Goal: Task Accomplishment & Management: Manage account settings

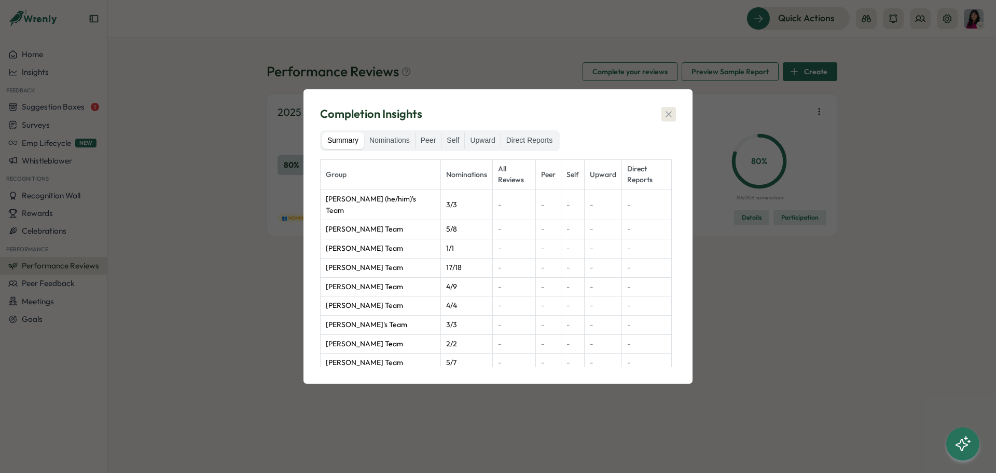
click at [661, 113] on button "button" at bounding box center [668, 114] width 15 height 15
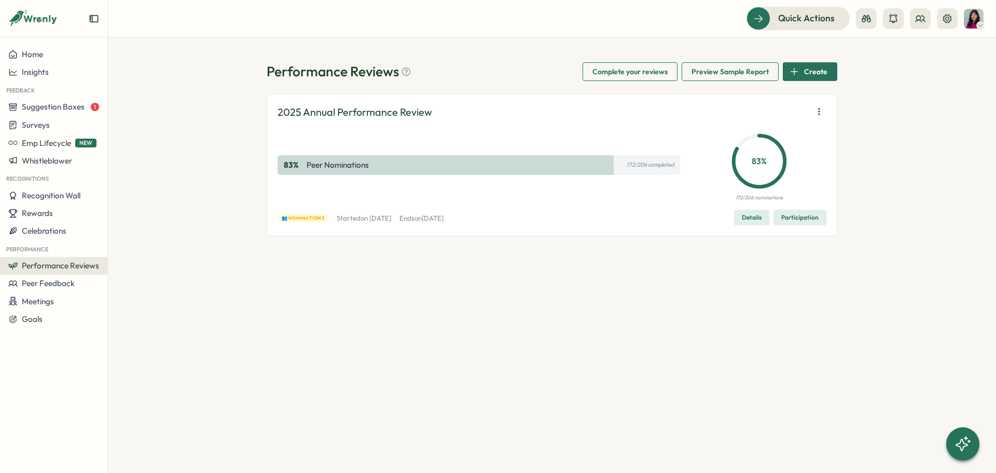
click at [798, 210] on div "Details Participation" at bounding box center [780, 218] width 92 height 16
click at [801, 219] on span "Participation" at bounding box center [799, 217] width 37 height 15
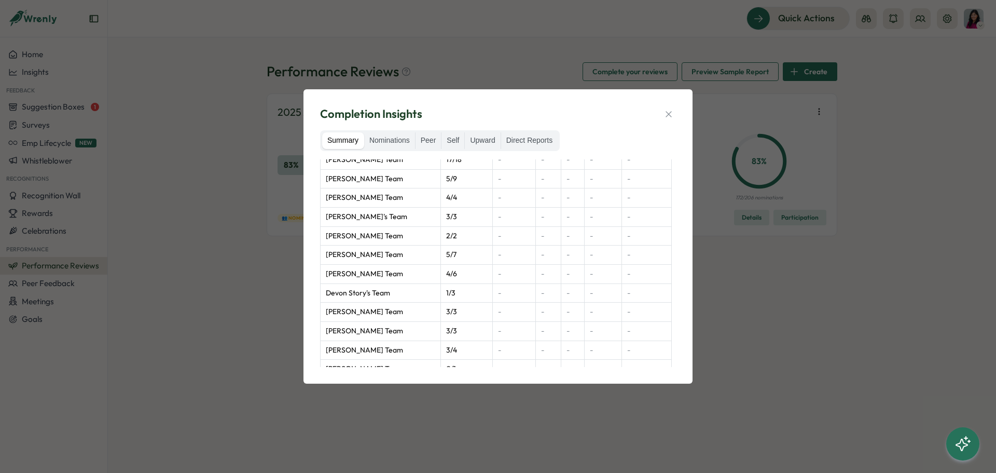
scroll to position [207, 0]
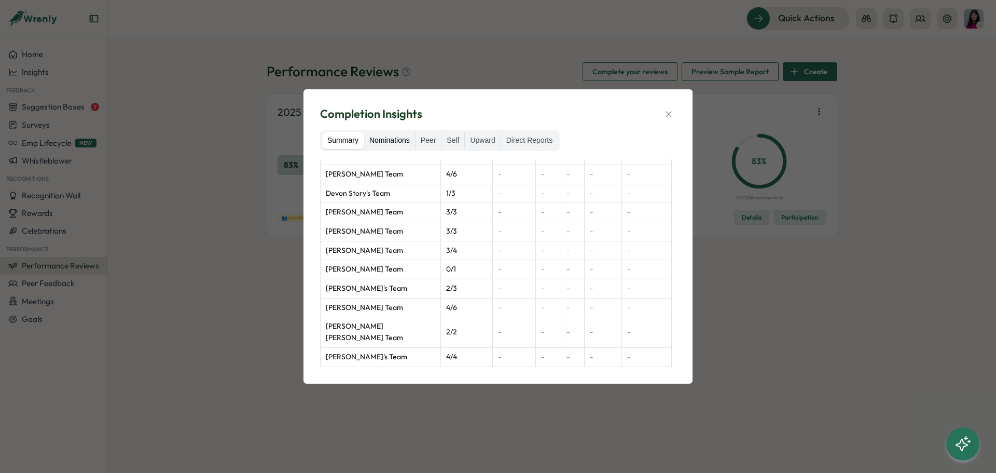
click at [404, 145] on label "Nominations" at bounding box center [389, 140] width 51 height 17
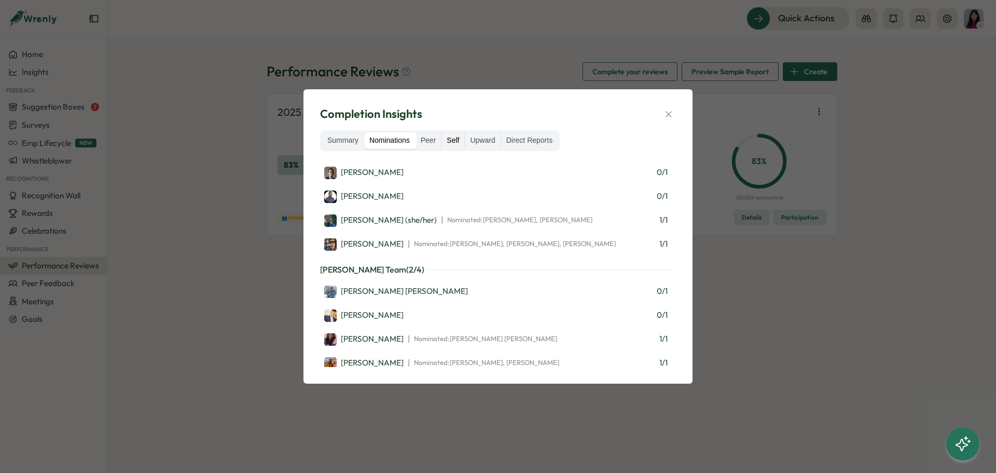
scroll to position [104, 0]
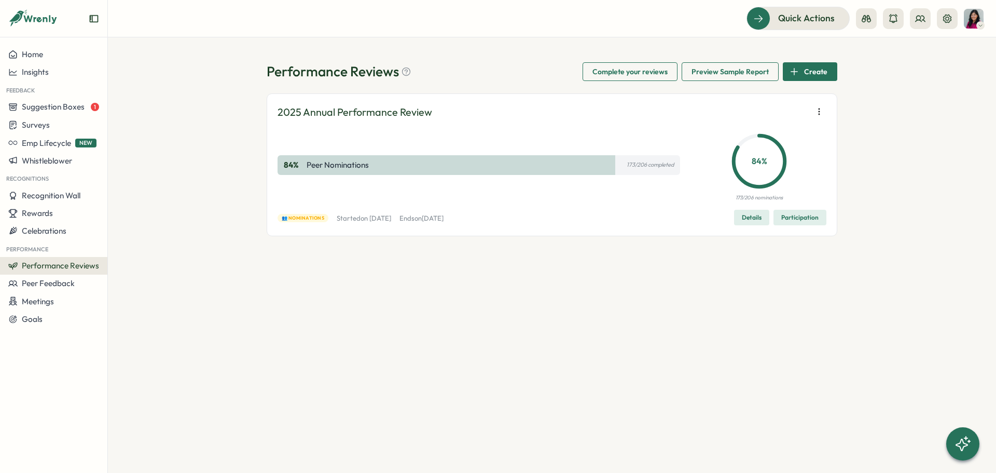
click at [792, 217] on span "Participation" at bounding box center [799, 217] width 37 height 15
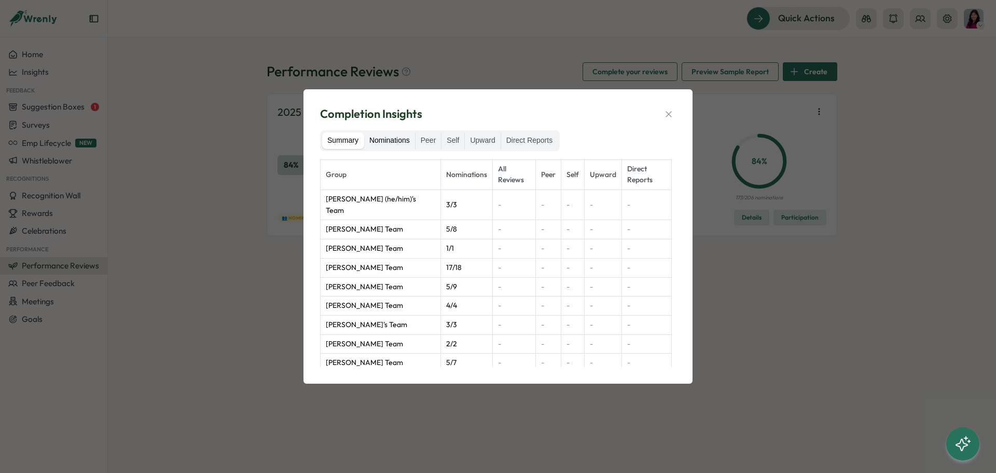
click at [392, 145] on label "Nominations" at bounding box center [389, 140] width 51 height 17
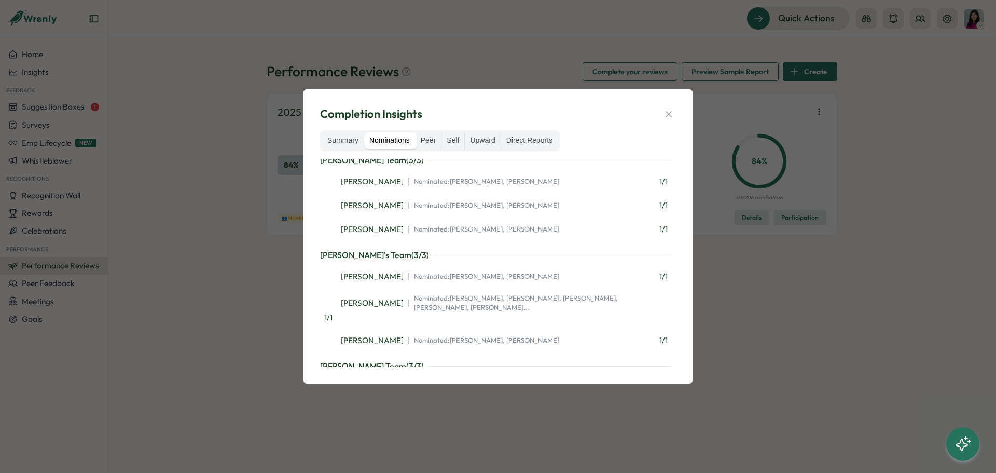
scroll to position [4946, 0]
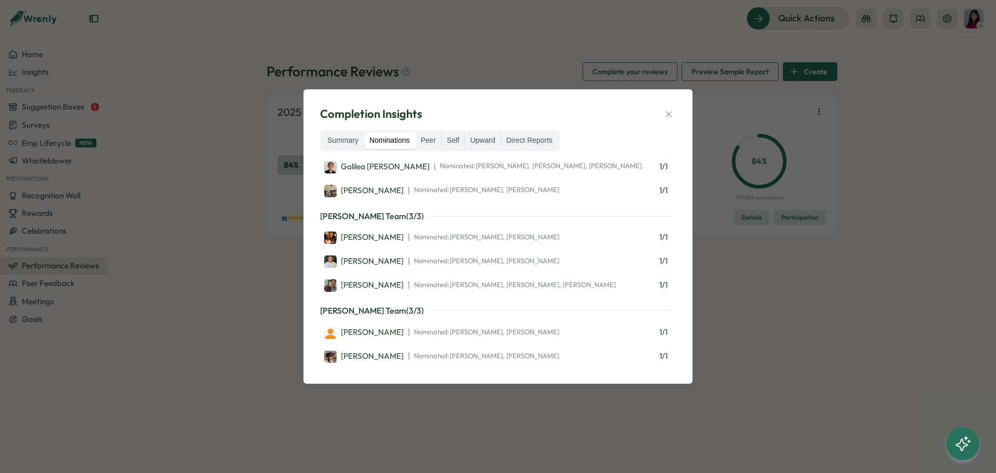
click at [205, 104] on div "Completion Insights Summary Nominations Peer Self Upward Direct Reports Eddie L…" at bounding box center [498, 236] width 996 height 473
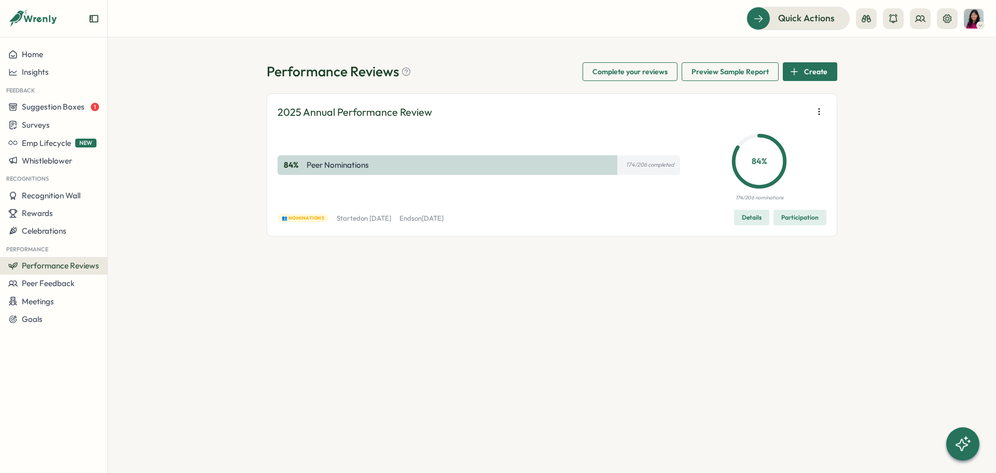
click at [797, 219] on span "Participation" at bounding box center [799, 217] width 37 height 15
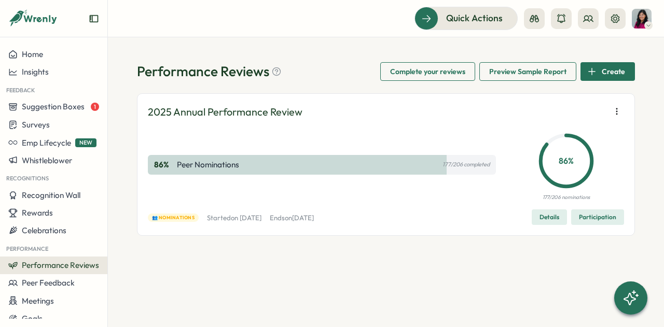
click at [588, 215] on span "Participation" at bounding box center [597, 217] width 37 height 15
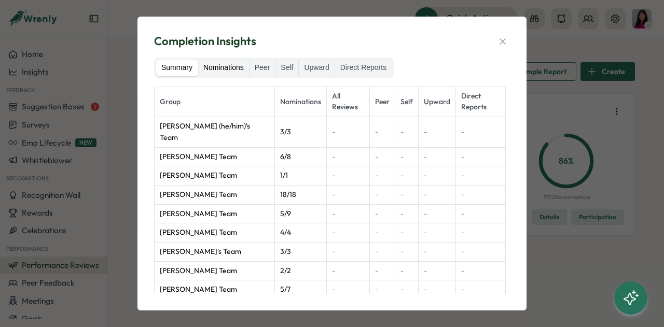
click at [231, 73] on label "Nominations" at bounding box center [223, 68] width 51 height 17
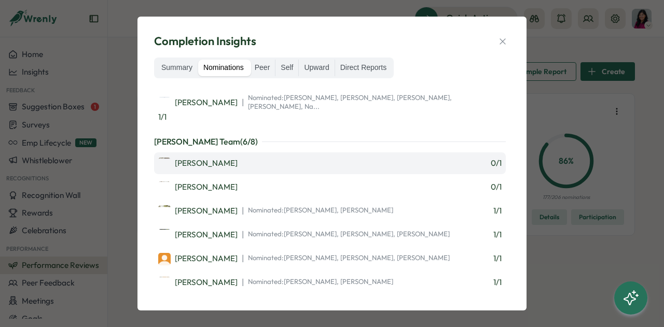
scroll to position [1503, 0]
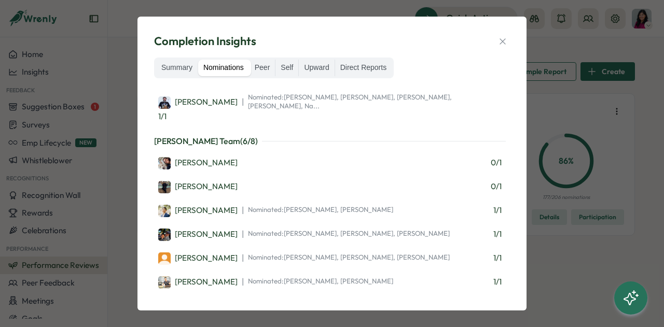
click at [502, 44] on icon "button" at bounding box center [502, 41] width 10 height 10
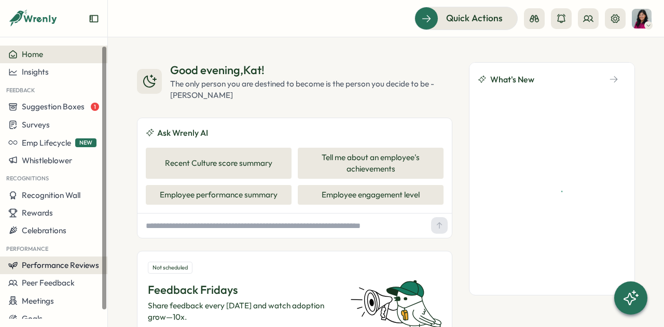
click at [59, 268] on span "Performance Reviews" at bounding box center [60, 265] width 77 height 10
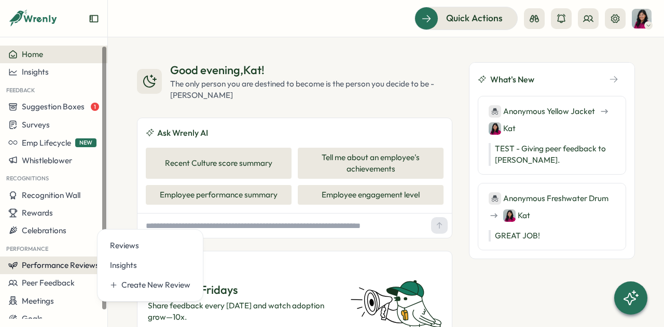
click at [59, 268] on span "Performance Reviews" at bounding box center [60, 265] width 77 height 10
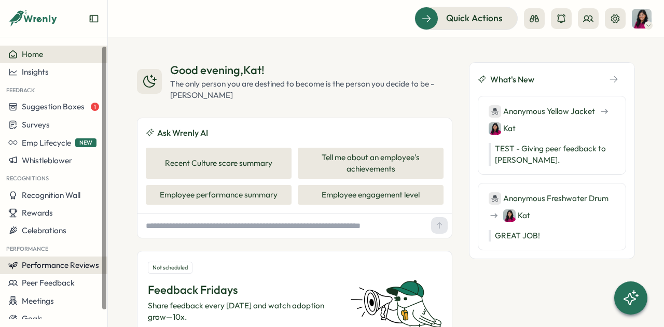
click at [72, 266] on span "Performance Reviews" at bounding box center [60, 265] width 77 height 10
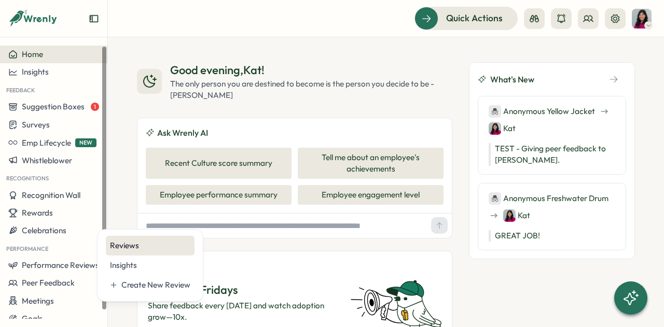
click at [117, 247] on div "Reviews" at bounding box center [150, 245] width 80 height 11
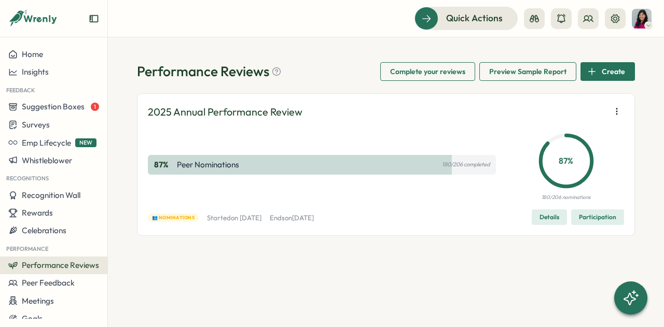
click at [596, 223] on span "Participation" at bounding box center [597, 217] width 37 height 15
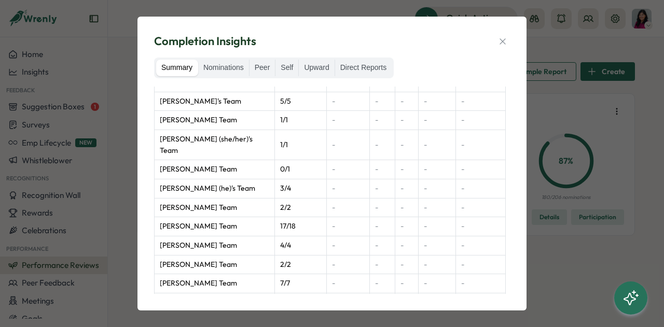
scroll to position [410, 0]
click at [204, 178] on td "Justin Briggs (he)'s Team" at bounding box center [215, 187] width 120 height 19
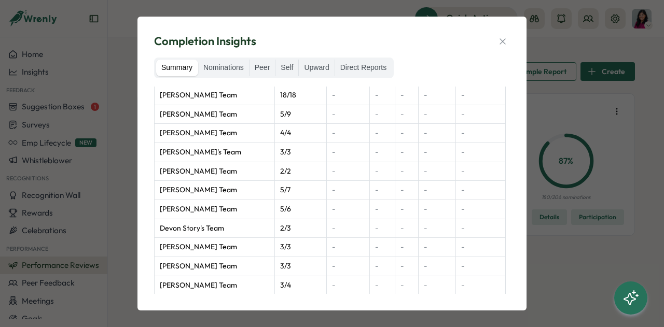
scroll to position [0, 0]
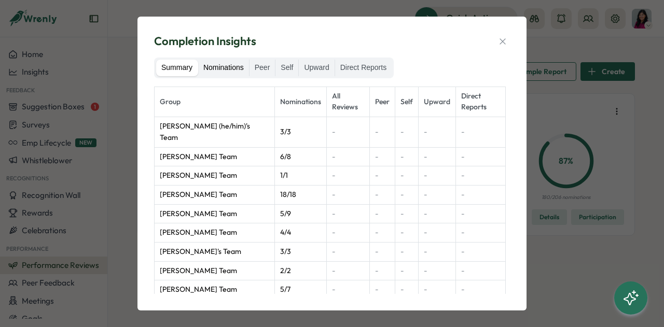
click at [228, 68] on label "Nominations" at bounding box center [223, 68] width 51 height 17
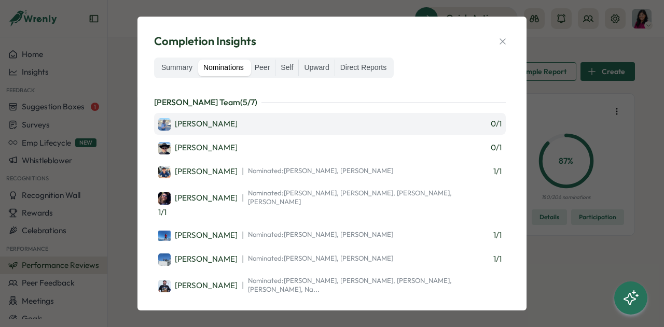
scroll to position [861, 0]
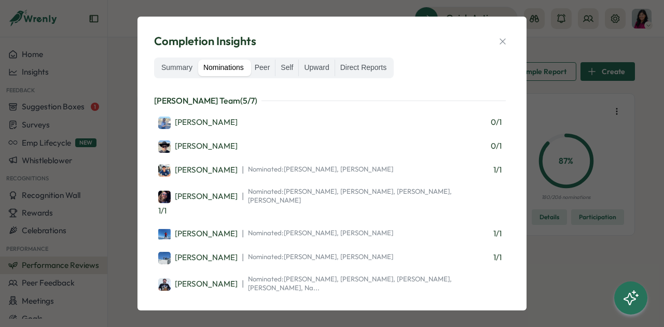
click at [122, 68] on div "Completion Insights Summary Nominations Peer Self Upward Direct Reports Eddie L…" at bounding box center [332, 163] width 664 height 327
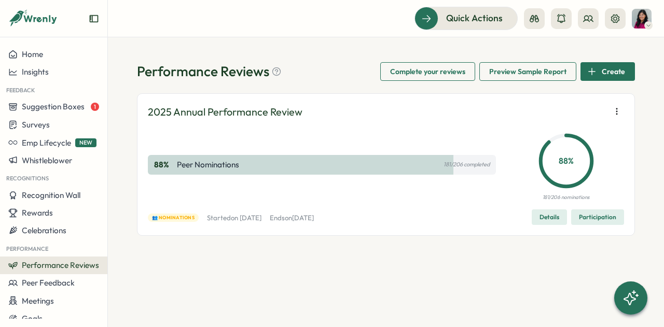
click at [589, 225] on div "2025 Annual Performance Review 88 % Peer Nominations 181/206 completed 88 % 181…" at bounding box center [386, 164] width 498 height 143
click at [590, 219] on span "Participation" at bounding box center [597, 217] width 37 height 15
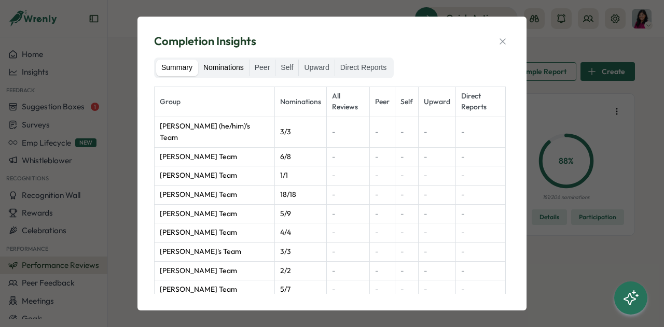
click at [227, 67] on label "Nominations" at bounding box center [223, 68] width 51 height 17
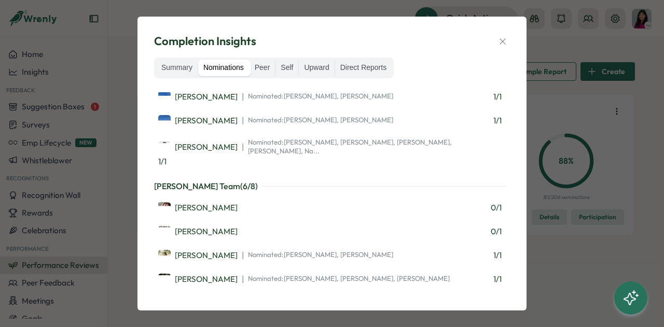
scroll to position [1002, 0]
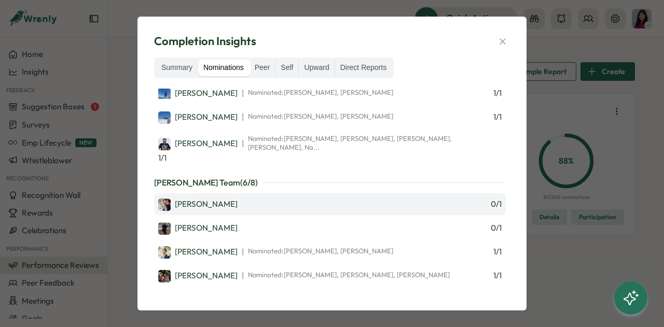
click at [276, 198] on div "Jose Padilla 0 / 1" at bounding box center [329, 204] width 343 height 13
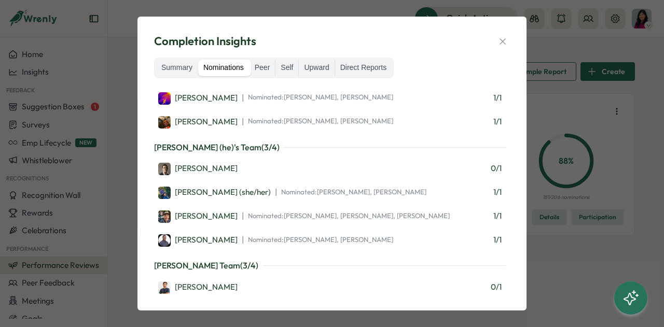
scroll to position [1370, 0]
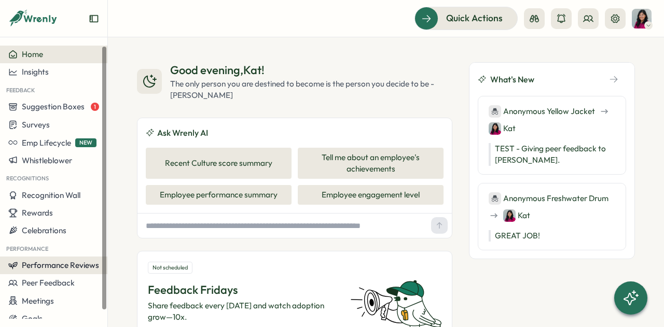
click at [57, 262] on span "Performance Reviews" at bounding box center [60, 265] width 77 height 10
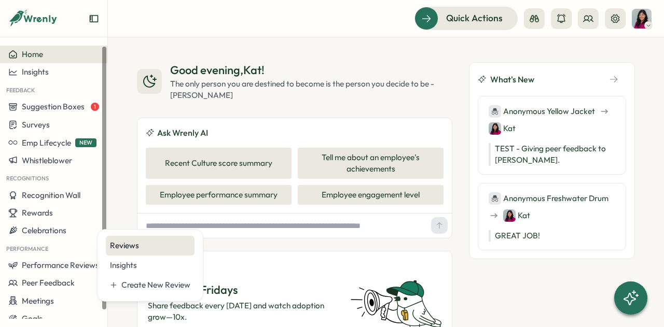
click at [153, 246] on div "Reviews" at bounding box center [150, 245] width 80 height 11
